Goal: Communication & Community: Answer question/provide support

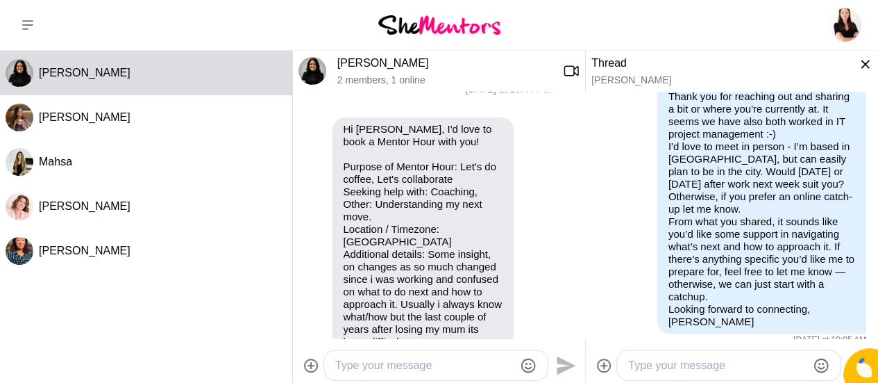
scroll to position [28, 0]
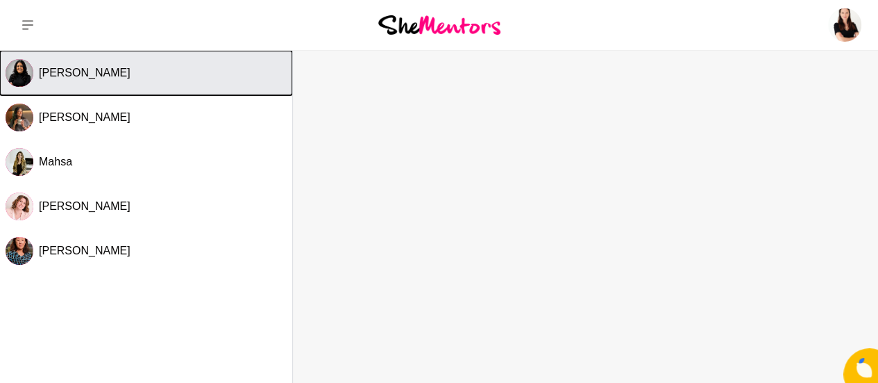
click at [124, 76] on div "[PERSON_NAME]" at bounding box center [163, 73] width 248 height 14
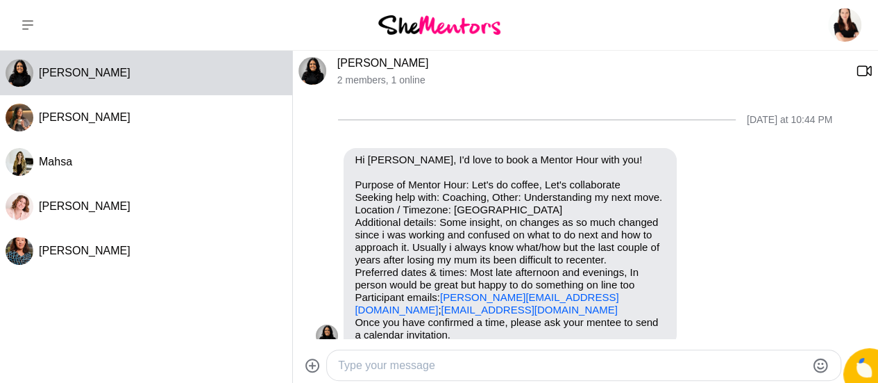
scroll to position [295, 0]
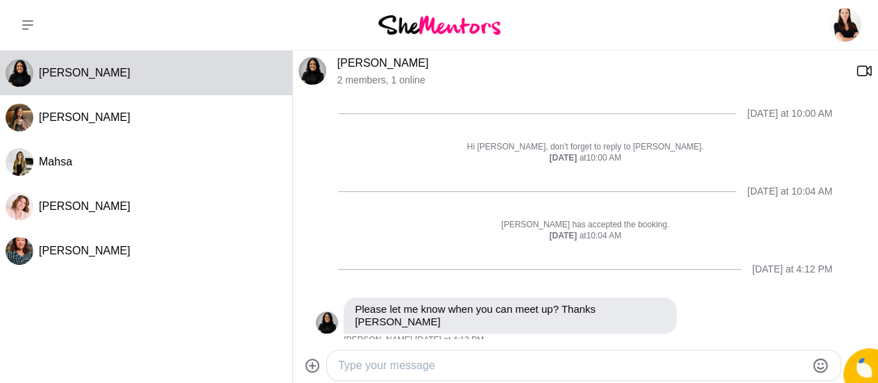
drag, startPoint x: 862, startPoint y: 248, endPoint x: 861, endPoint y: 192, distance: 55.5
click at [861, 192] on div "Last Friday at 10:44 PM Reply Pin Mark as unread Flag Mute Hi Catherine Poffe, …" at bounding box center [585, 71] width 585 height 549
click at [839, 226] on p "[PERSON_NAME] has accepted the booking." at bounding box center [585, 224] width 539 height 11
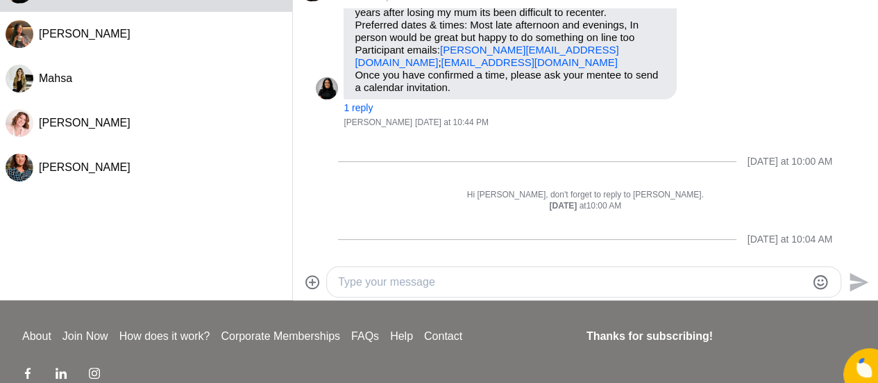
scroll to position [158, 0]
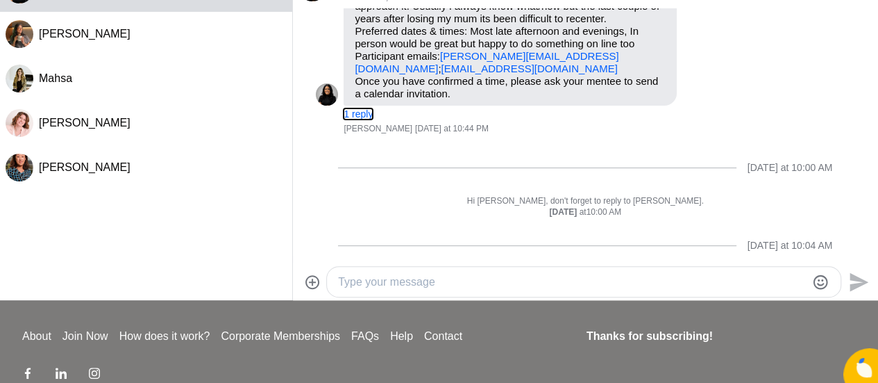
click at [353, 112] on button "1 reply" at bounding box center [358, 114] width 29 height 12
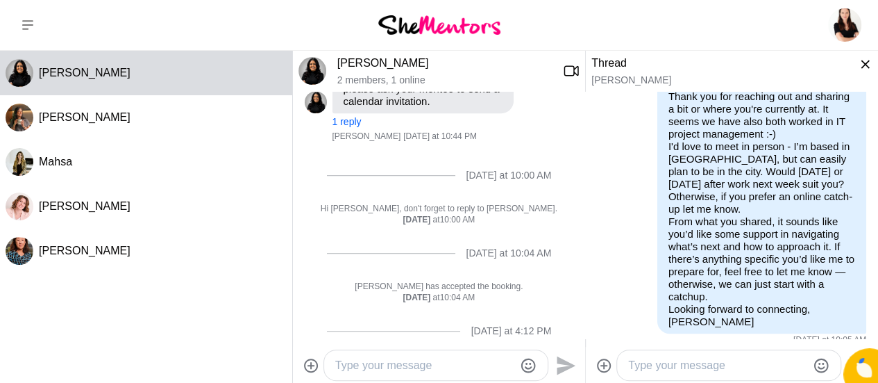
scroll to position [482, 0]
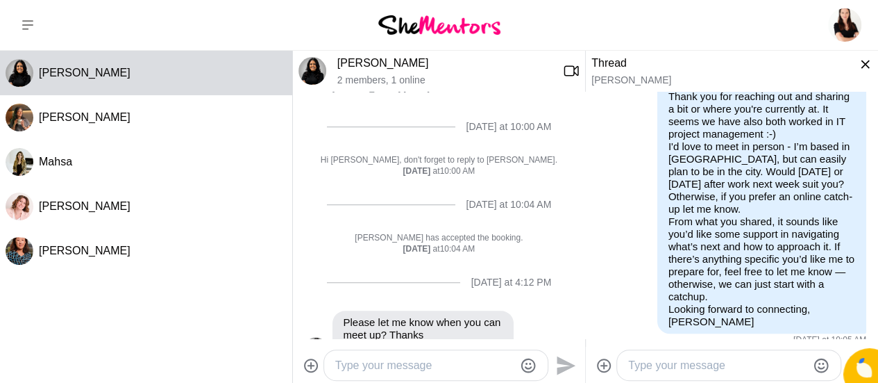
click at [353, 361] on textarea "Type your message" at bounding box center [424, 365] width 179 height 17
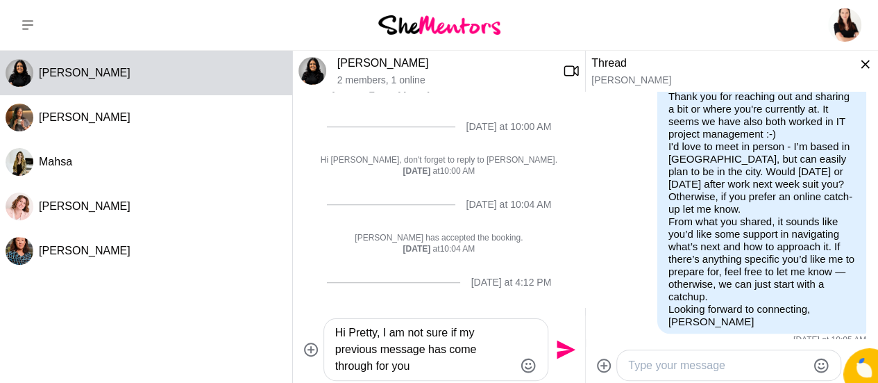
type textarea "Hi Pretty, I am not sure if my previous message has come through for you?"
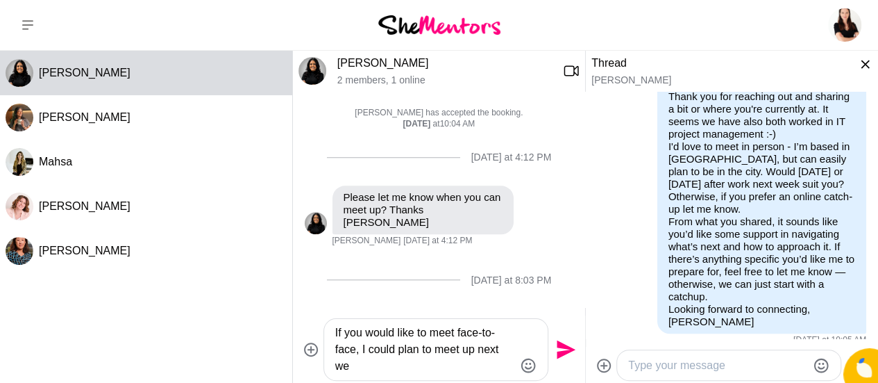
scroll to position [623, 0]
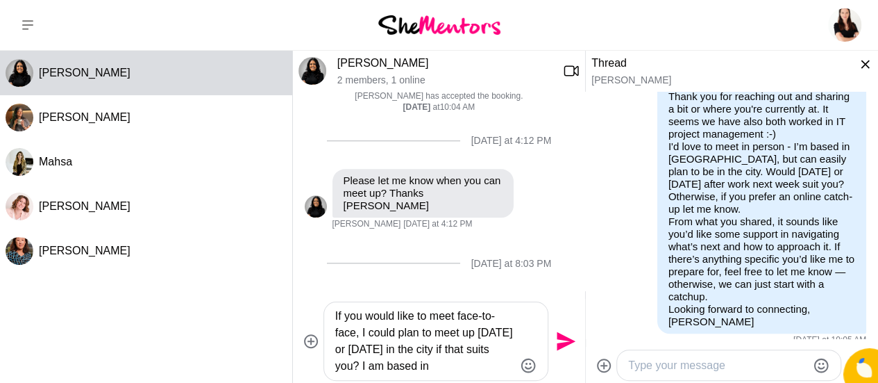
click at [360, 334] on textarea "If you would like to meet face-to-face, I could plan to meet up next week Monda…" at bounding box center [424, 341] width 179 height 67
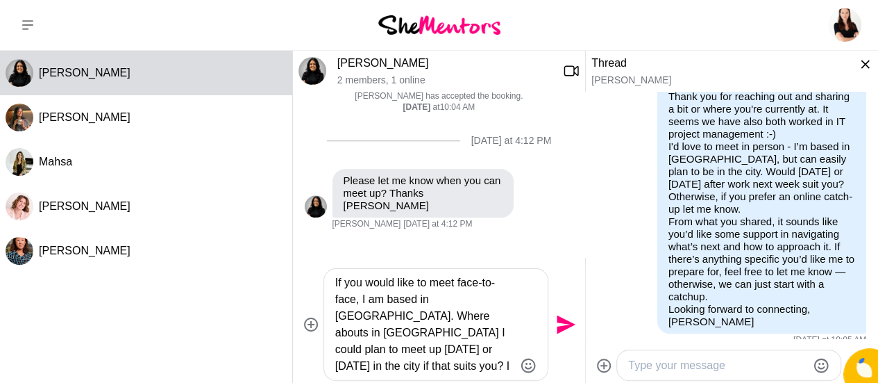
drag, startPoint x: 358, startPoint y: 299, endPoint x: 418, endPoint y: 315, distance: 61.8
click at [418, 315] on textarea "If you would like to meet face-to-face, I am based in Manly. Where abouts in Sy…" at bounding box center [424, 324] width 179 height 100
click at [358, 300] on textarea "If you would like to meet face-to-face, I am based in Manly. Where abouts in Sy…" at bounding box center [424, 324] width 179 height 100
drag, startPoint x: 358, startPoint y: 300, endPoint x: 333, endPoint y: 283, distance: 29.9
click at [333, 283] on div "If you would like to meet face-to-face, I am based in Manly. Where abouts in Sy…" at bounding box center [436, 324] width 224 height 111
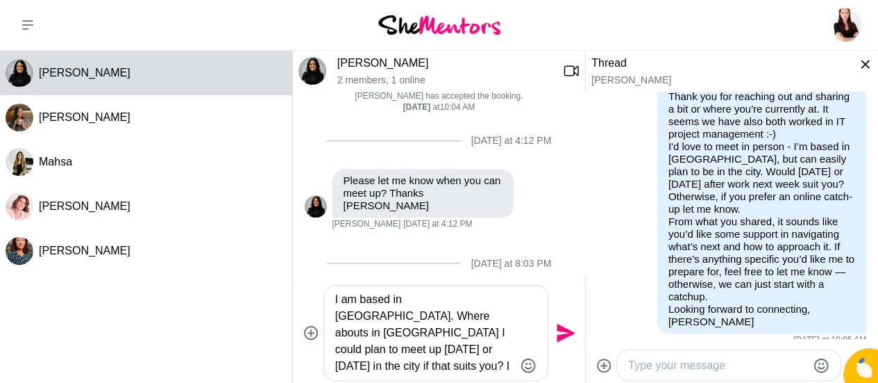
click at [383, 317] on textarea "I am based in Manly. Where abouts in Sydney I could plan to meet up next week M…" at bounding box center [424, 332] width 179 height 83
drag, startPoint x: 336, startPoint y: 298, endPoint x: 430, endPoint y: 333, distance: 100.6
click at [430, 333] on textarea "I am based in Manly. Where abouts in Sydneyare you? I could plan to meet up nex…" at bounding box center [424, 332] width 179 height 83
click at [383, 318] on textarea "I am based in Manly. Where abouts in Sydneyare you? I could plan to meet up nex…" at bounding box center [424, 332] width 179 height 83
click at [430, 319] on textarea "I am based in Manly. Where abouts in Sydney are you? I could plan to meet up ne…" at bounding box center [424, 332] width 179 height 83
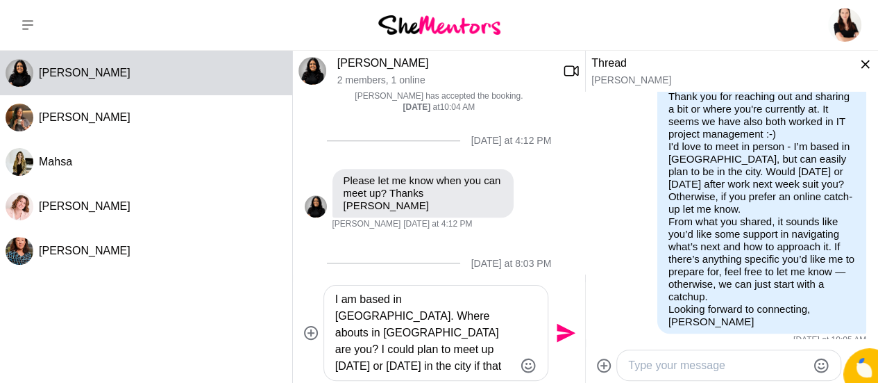
click at [336, 301] on textarea "I am based in Manly. Where abouts in Sydney are you? I could plan to meet up ne…" at bounding box center [424, 332] width 179 height 83
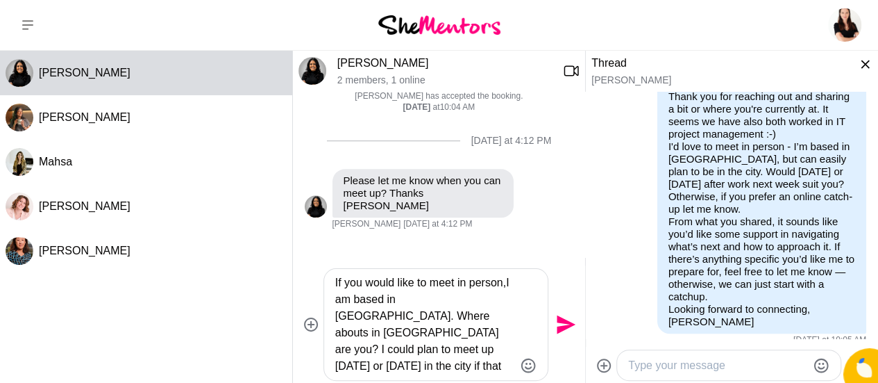
type textarea "If you would like to meet in person, I am based in Manly. Where abouts in Sydne…"
click at [422, 319] on textarea "If you would like to meet in person, I am based in Manly. Where abouts in Sydne…" at bounding box center [424, 324] width 179 height 100
drag, startPoint x: 403, startPoint y: 367, endPoint x: 330, endPoint y: 371, distance: 73.0
click at [330, 371] on div "If you would like to meet in person, I am based in Manly. Where abouts in Sydne…" at bounding box center [436, 324] width 224 height 111
drag, startPoint x: 335, startPoint y: 283, endPoint x: 427, endPoint y: 370, distance: 126.7
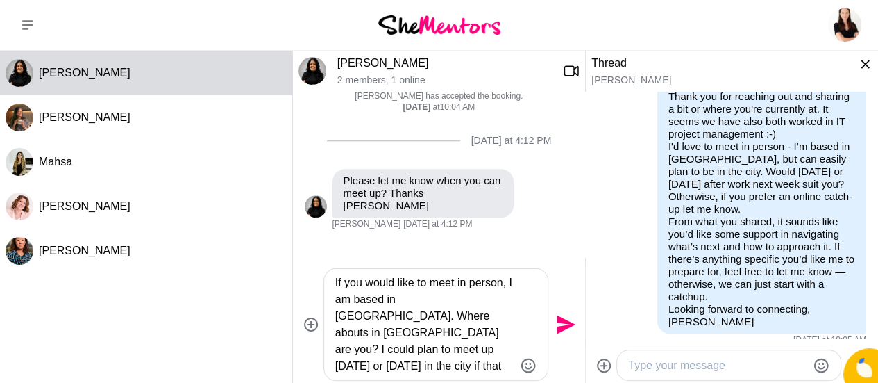
click at [427, 370] on textarea "If you would like to meet in person, I am based in Manly. Where abouts in Sydne…" at bounding box center [424, 324] width 179 height 100
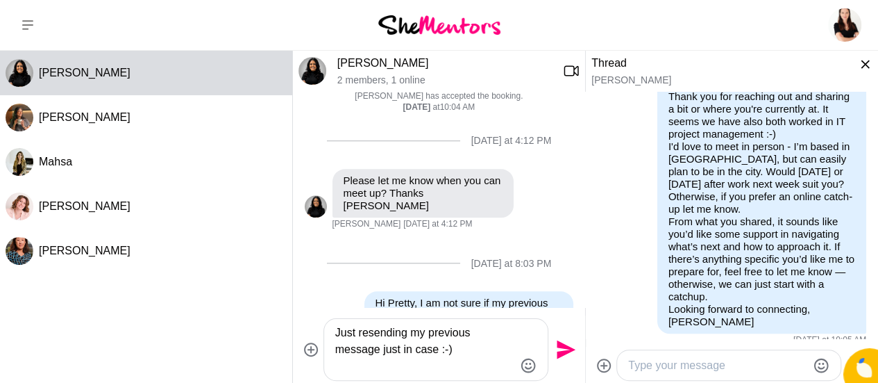
type textarea "Just resending my previous message just in case :-)"
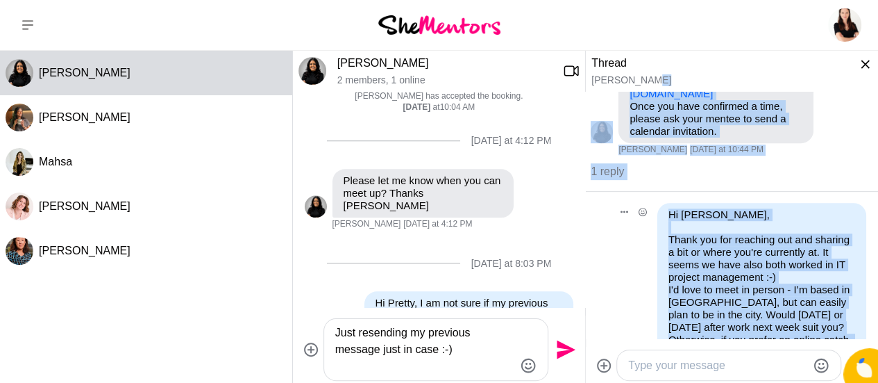
scroll to position [203, 0]
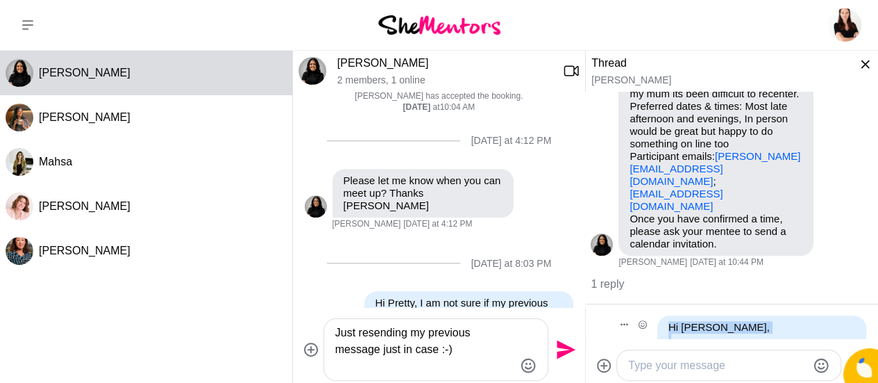
drag, startPoint x: 730, startPoint y: 309, endPoint x: 669, endPoint y: 310, distance: 61.1
copy div "Hi Pretti, Thank you for reaching out and sharing a bit or where you're current…"
click at [561, 346] on icon "Send" at bounding box center [566, 349] width 19 height 19
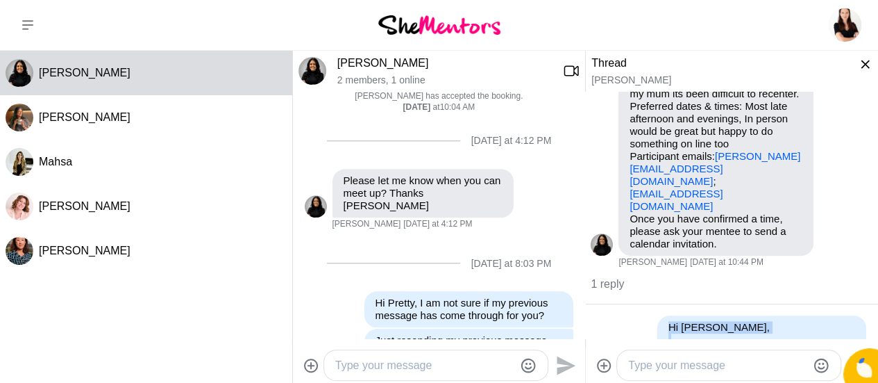
scroll to position [630, 0]
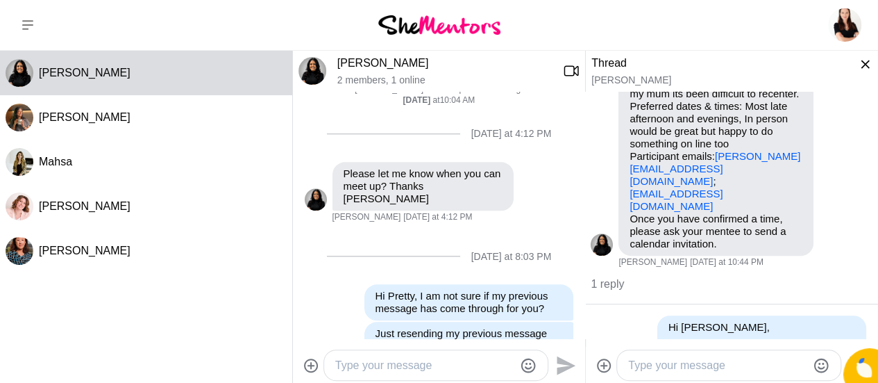
click at [411, 362] on textarea "Type your message" at bounding box center [424, 365] width 179 height 17
paste textarea "Hi Pretti, Thank you for reaching out and sharing a bit or where you're current…"
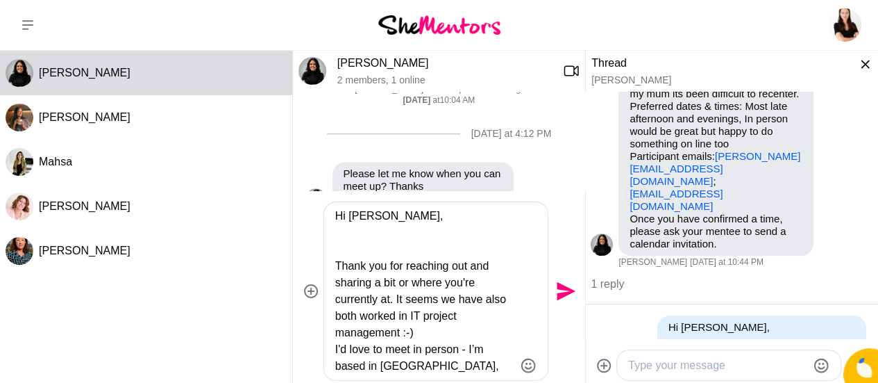
scroll to position [661, 0]
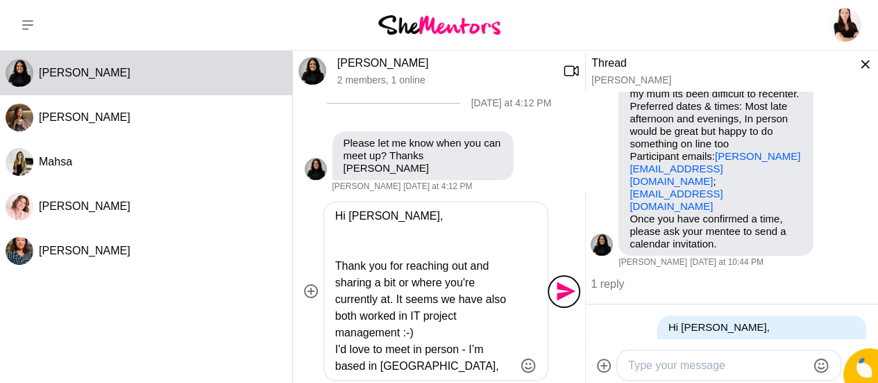
type textarea "Hi Pretti, Thank you for reaching out and sharing a bit or where you're current…"
click at [560, 296] on icon "Send" at bounding box center [566, 291] width 19 height 19
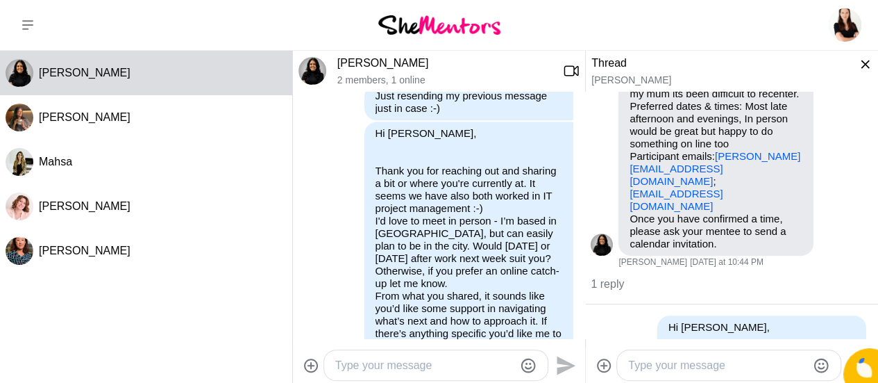
scroll to position [917, 0]
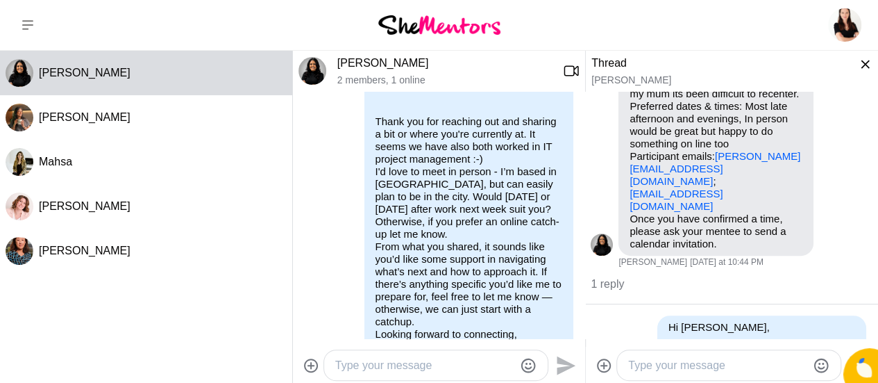
click at [437, 366] on textarea "Type your message" at bounding box center [424, 365] width 179 height 17
type textarea "I"
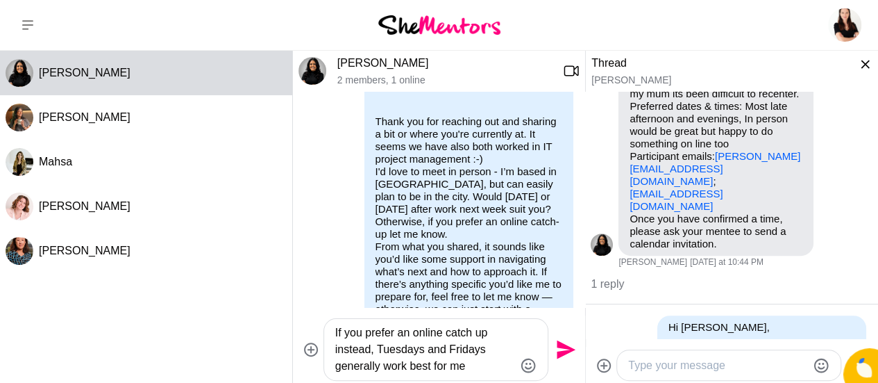
type textarea "If you prefer an online catch up instead, Tuesdays and Fridays generally work b…"
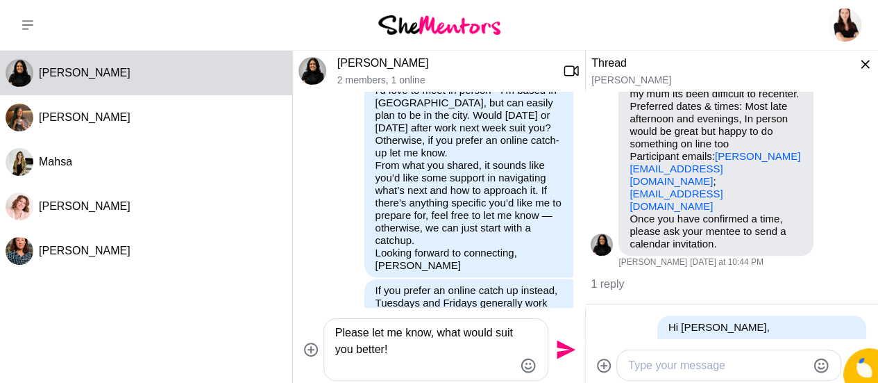
scroll to position [982, 0]
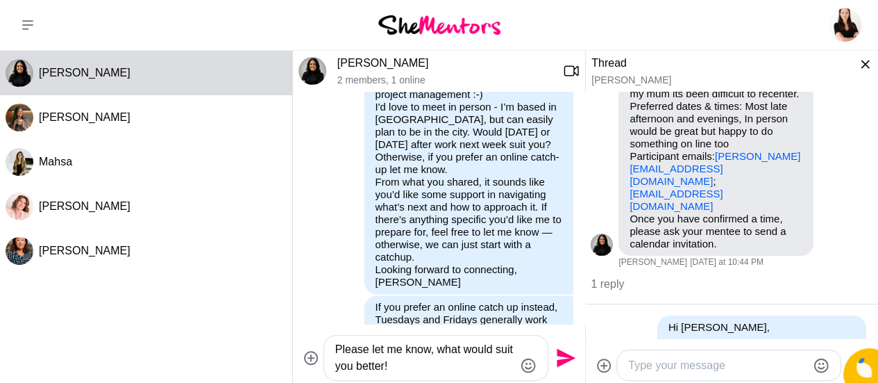
type textarea "Please let me know, what would suit you better!"
click at [568, 352] on icon "Send" at bounding box center [564, 357] width 22 height 22
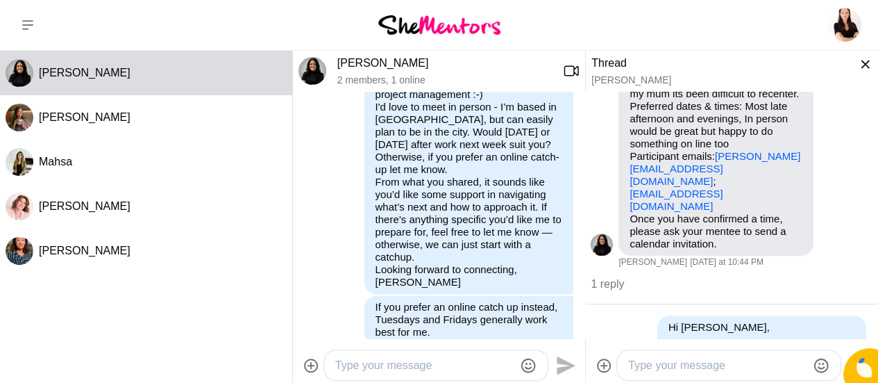
scroll to position [1005, 0]
